Goal: Information Seeking & Learning: Learn about a topic

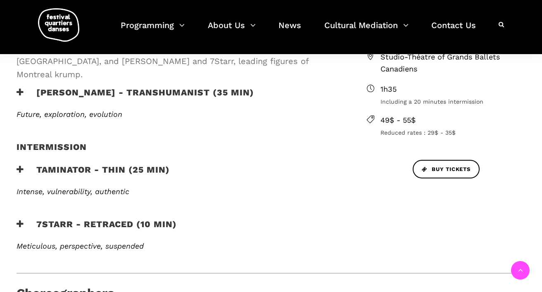
scroll to position [294, 0]
click at [76, 219] on h3 "7Starr - Retraced (10 min)" at bounding box center [97, 229] width 160 height 21
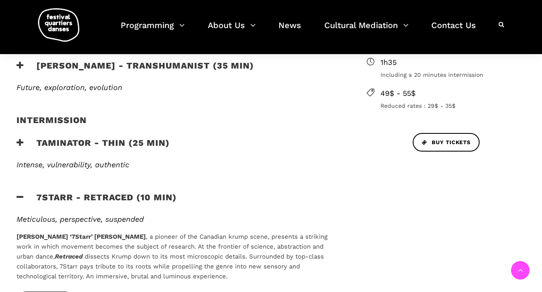
scroll to position [323, 0]
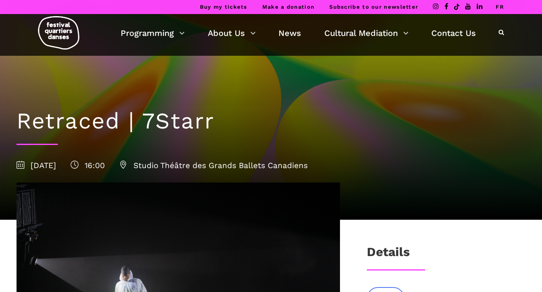
click at [502, 7] on link "FR" at bounding box center [500, 7] width 8 height 6
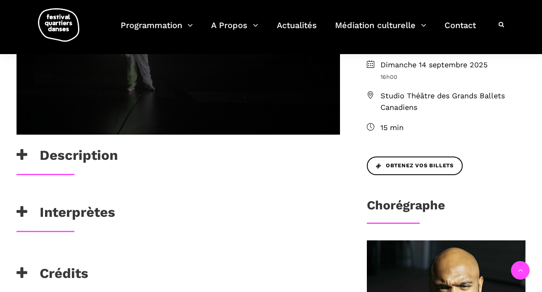
scroll to position [252, 0]
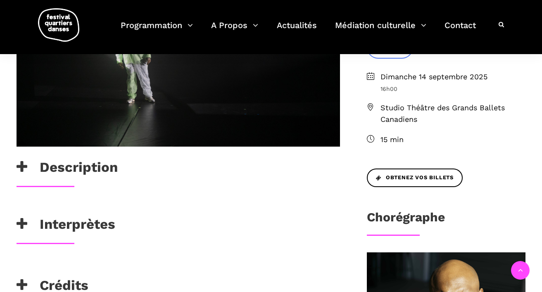
click at [84, 173] on h3 "Description" at bounding box center [67, 169] width 101 height 21
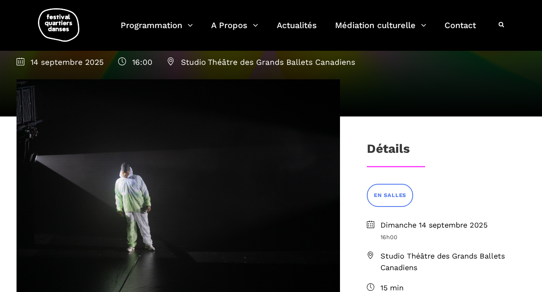
scroll to position [0, 0]
